Goal: Contribute content

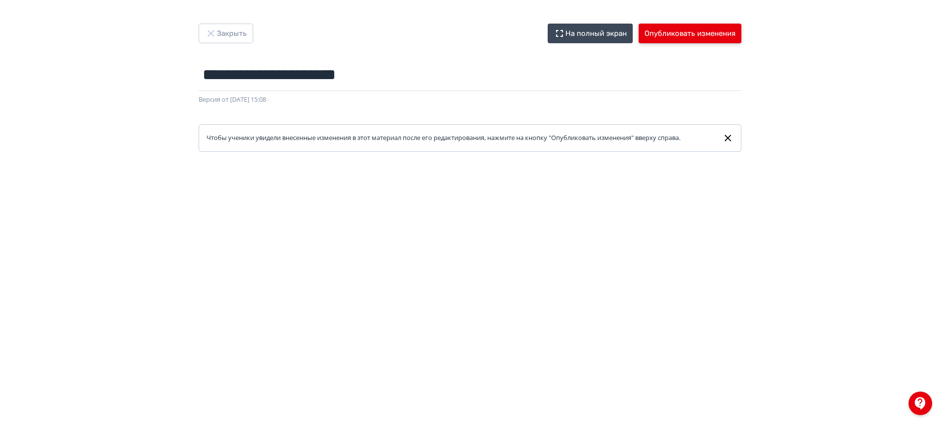
click at [685, 37] on button "Опубликовать изменения" at bounding box center [689, 34] width 103 height 20
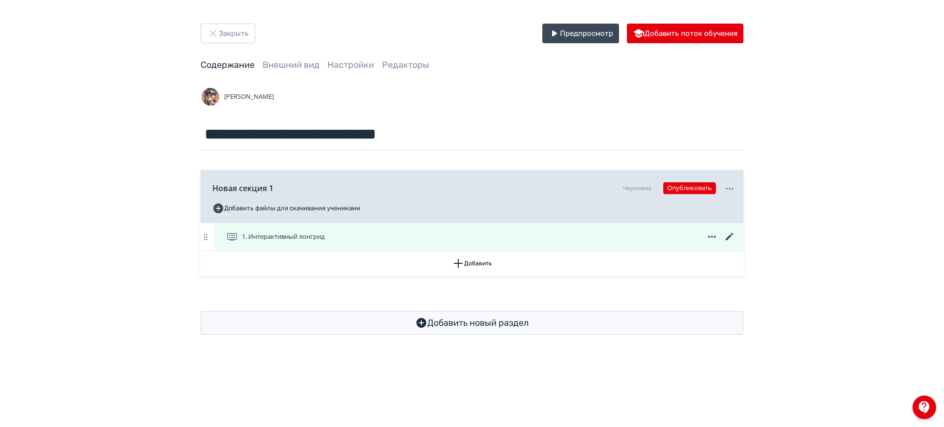
click at [732, 234] on icon at bounding box center [728, 236] width 7 height 7
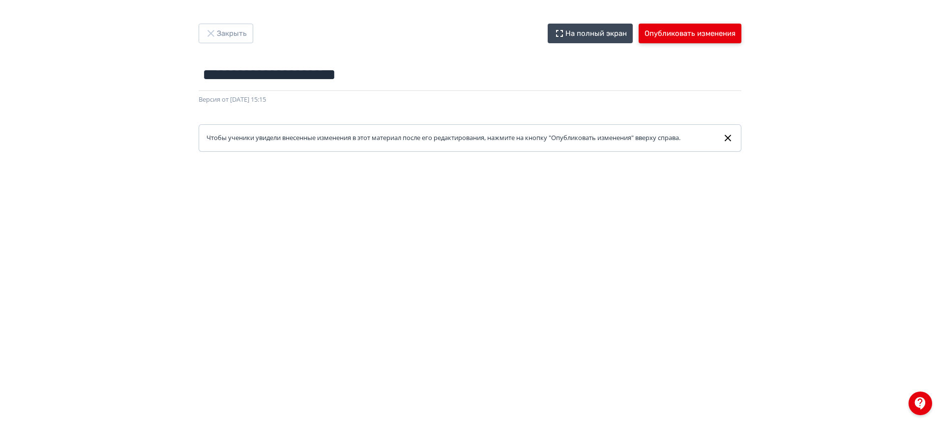
click at [691, 31] on button "Опубликовать изменения" at bounding box center [689, 34] width 103 height 20
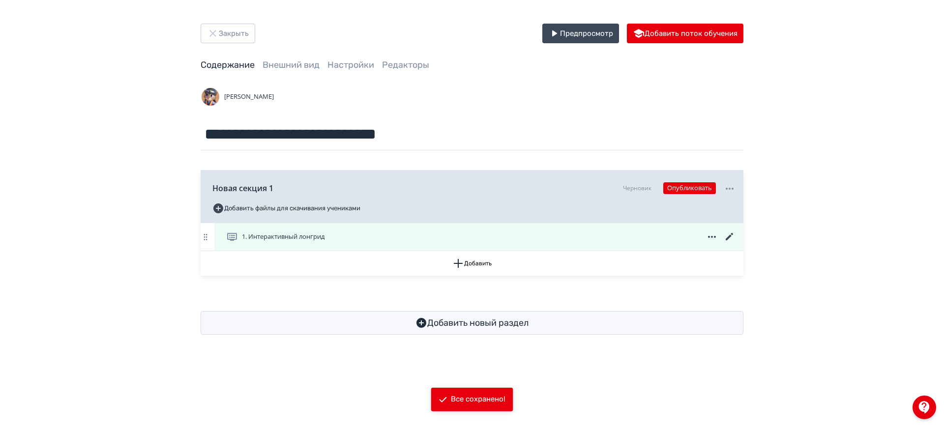
click at [728, 237] on icon at bounding box center [728, 236] width 7 height 7
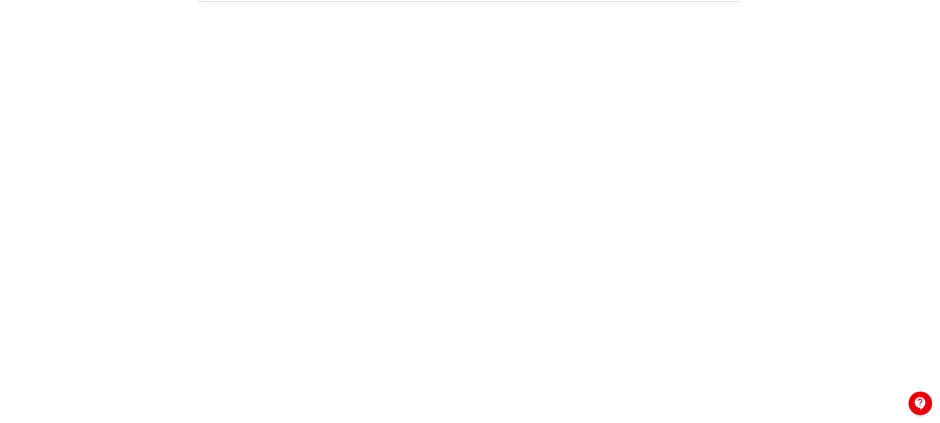
scroll to position [191, 0]
